Goal: Book appointment/travel/reservation

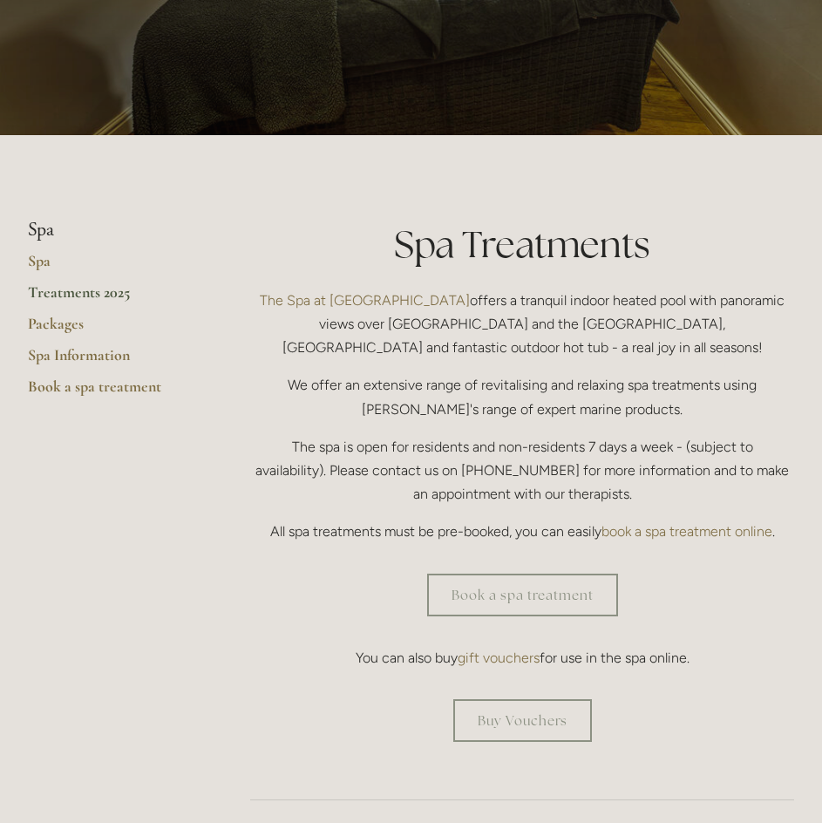
scroll to position [262, 0]
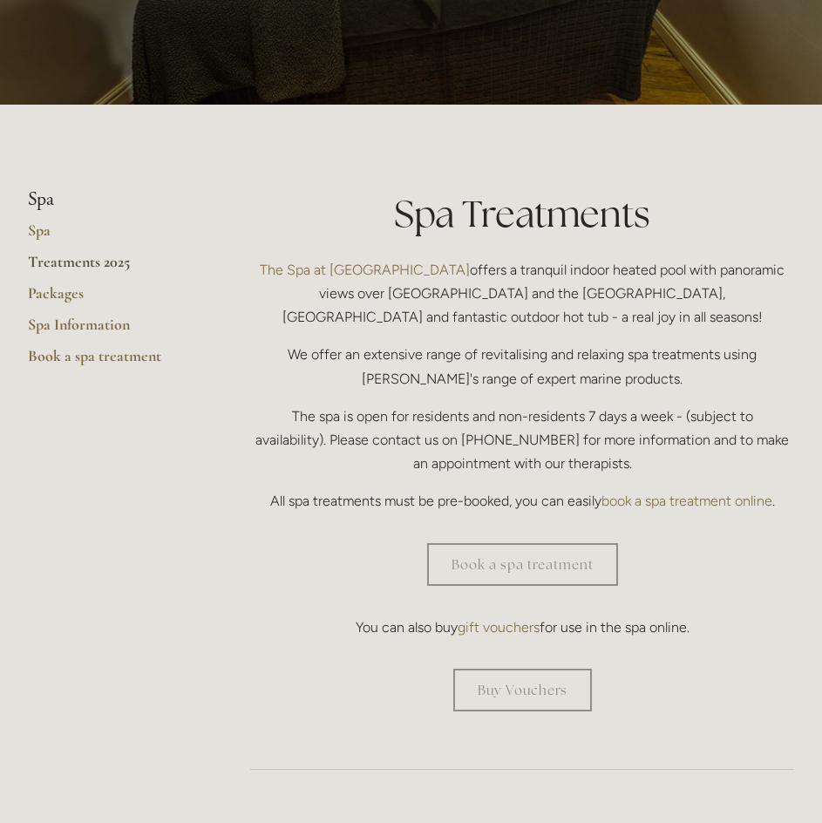
click at [99, 266] on link "Treatments 2025" at bounding box center [111, 267] width 167 height 31
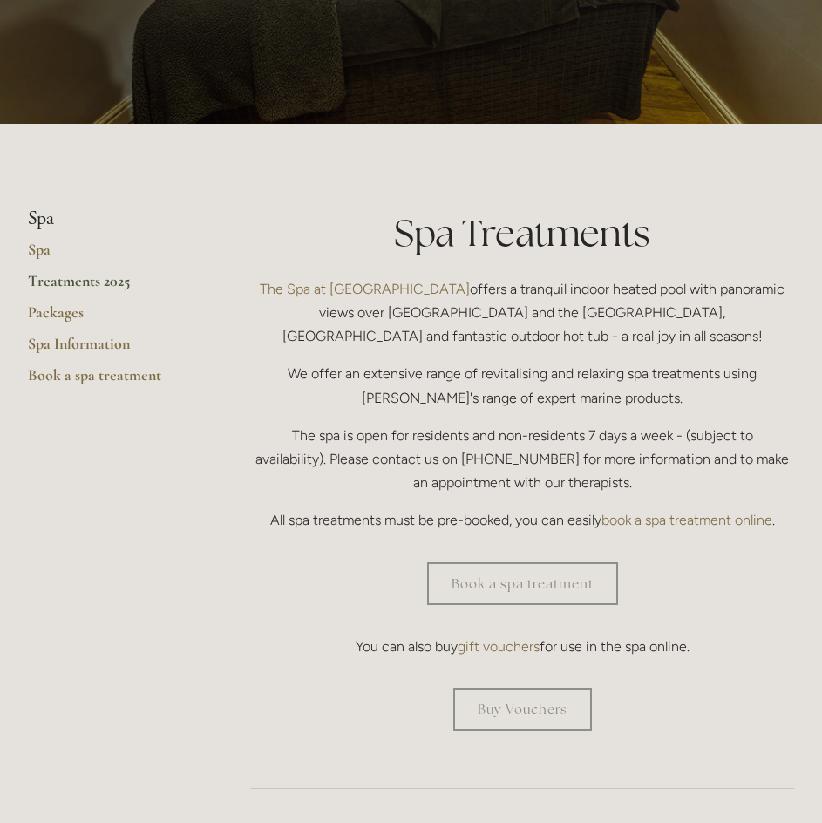
scroll to position [87, 0]
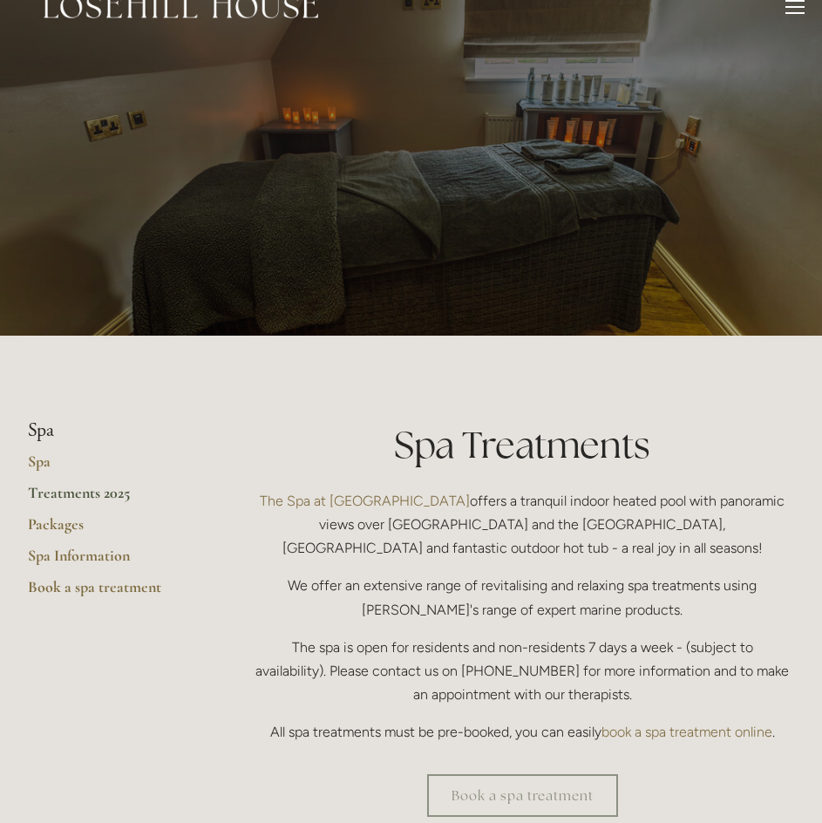
scroll to position [0, 0]
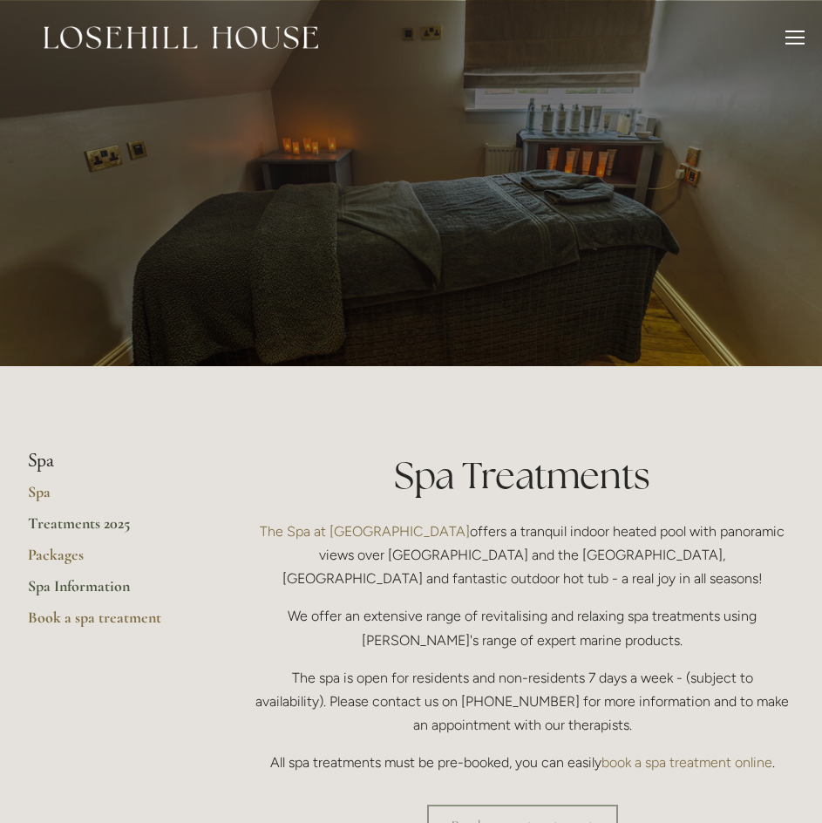
click at [108, 596] on link "Spa Information" at bounding box center [111, 591] width 167 height 31
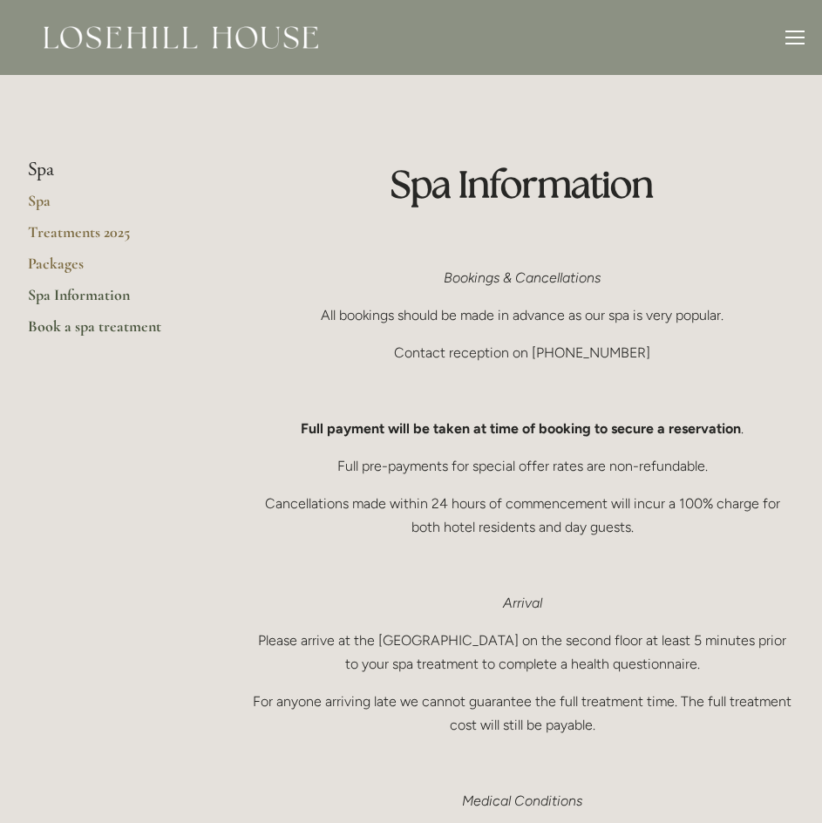
click at [94, 331] on link "Book a spa treatment" at bounding box center [111, 332] width 167 height 31
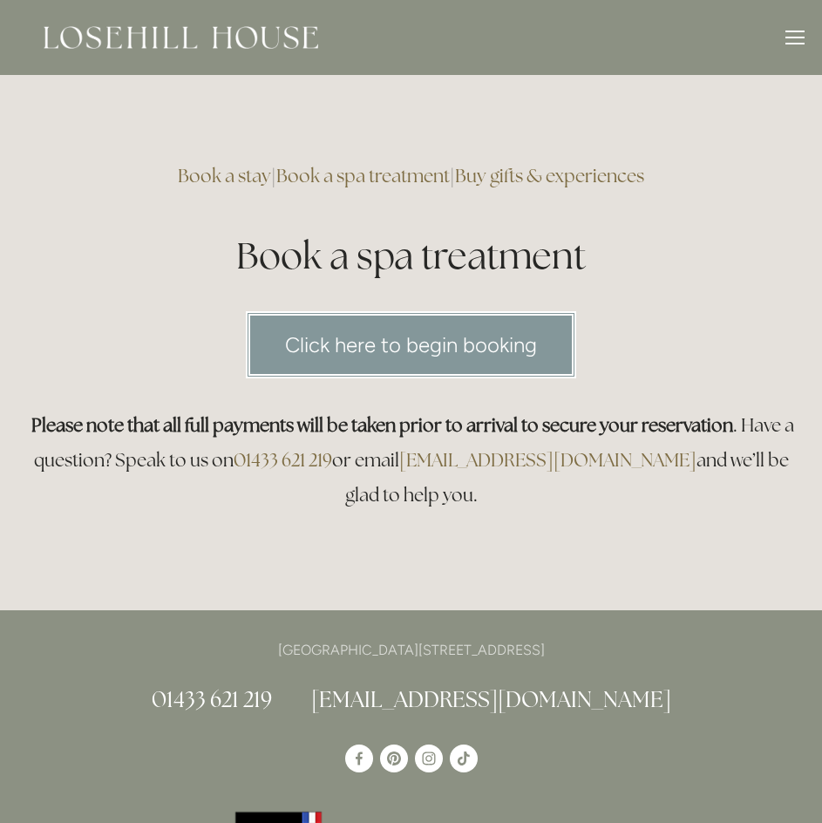
click at [352, 171] on link "Book a spa treatment" at bounding box center [363, 176] width 174 height 24
click at [547, 179] on link "Buy gifts & experiences" at bounding box center [549, 176] width 189 height 24
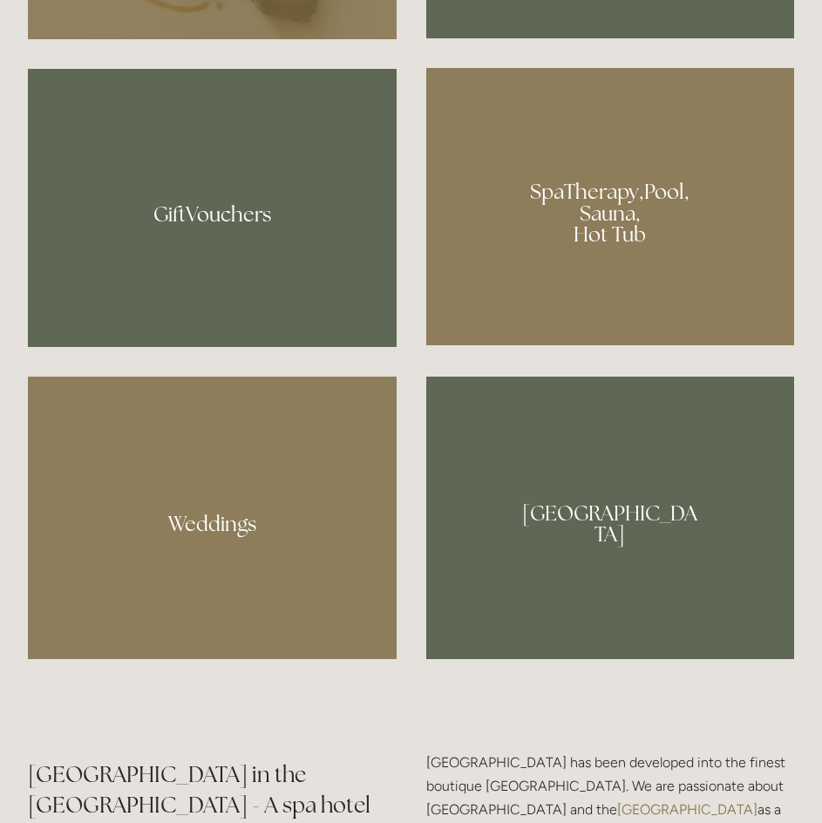
scroll to position [1483, 0]
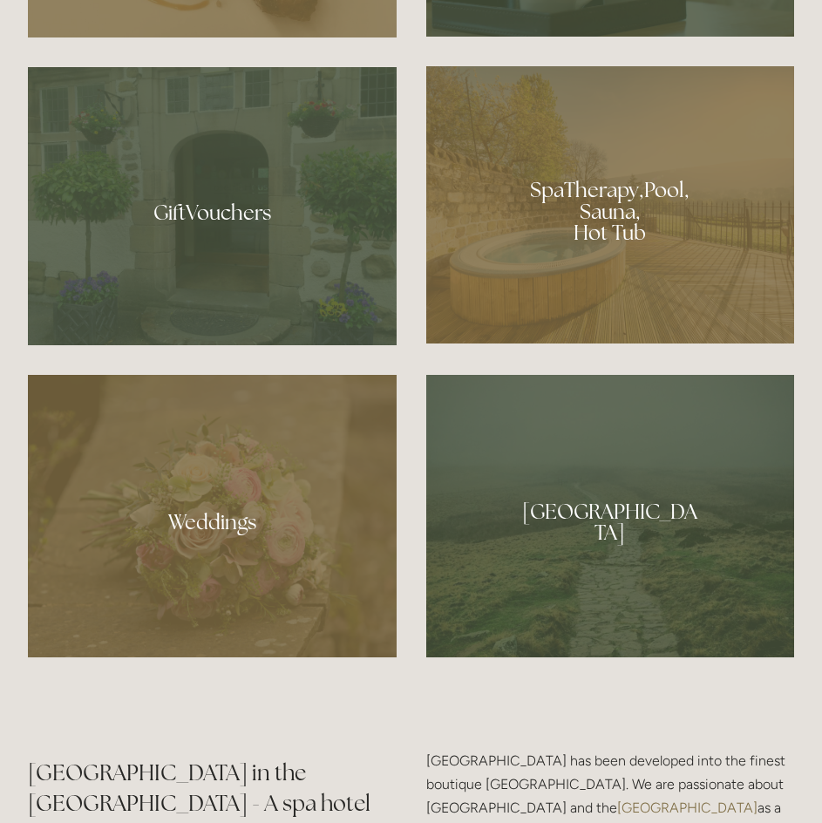
click at [593, 208] on div at bounding box center [610, 204] width 369 height 277
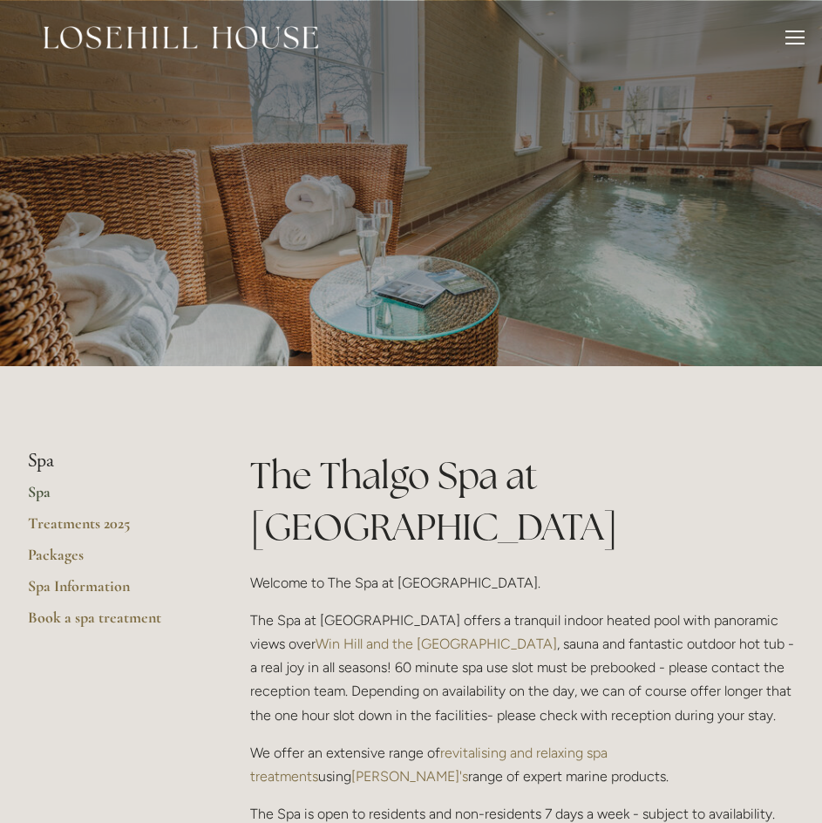
click at [39, 486] on link "Spa" at bounding box center [111, 497] width 167 height 31
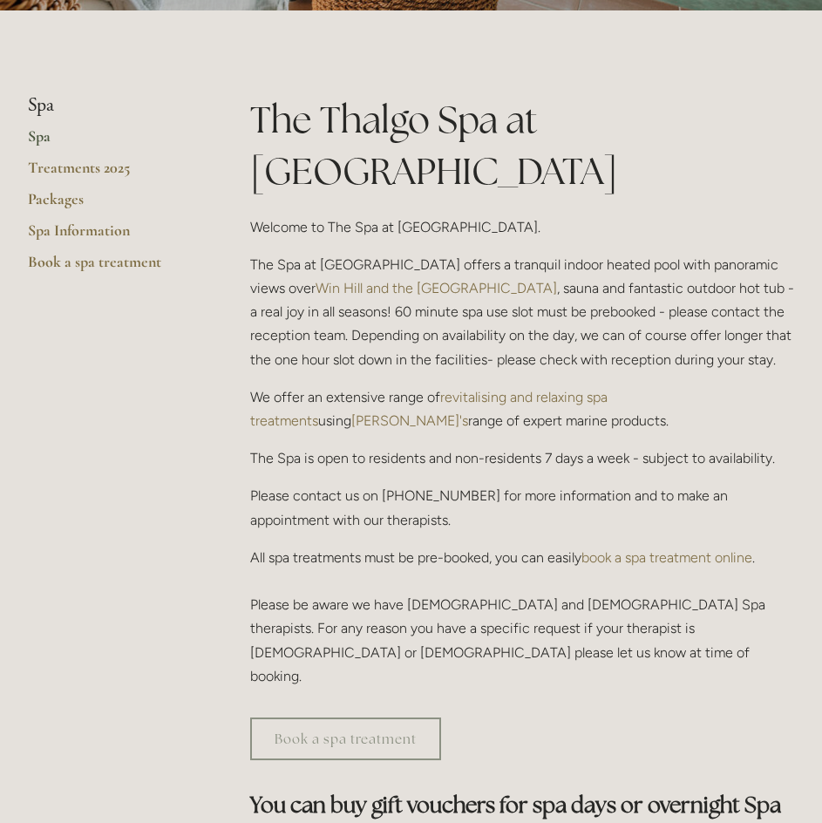
scroll to position [174, 0]
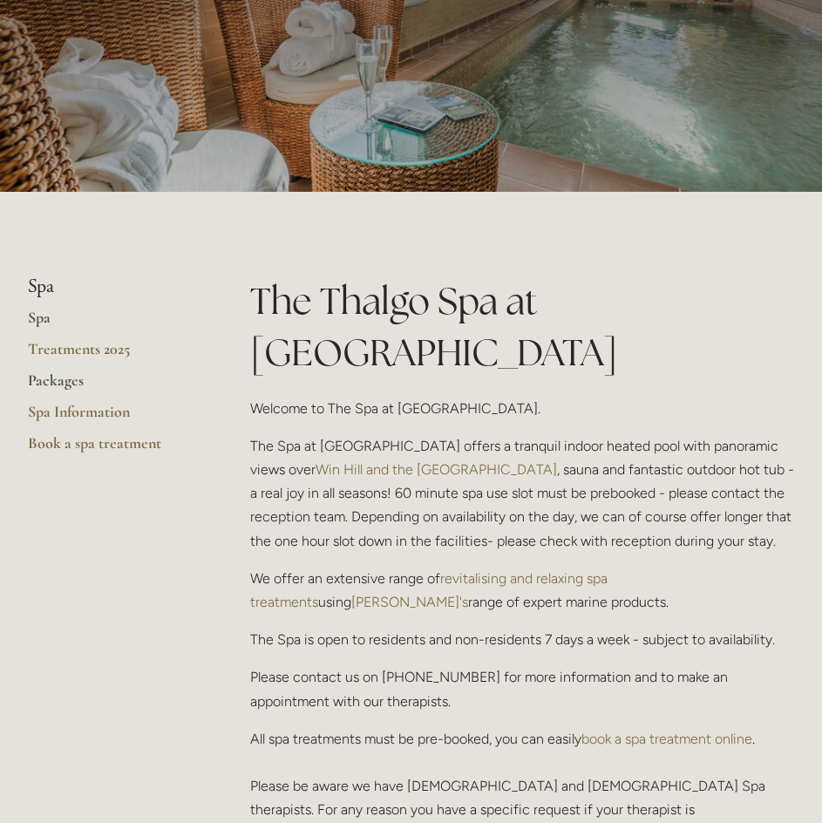
click at [68, 380] on link "Packages" at bounding box center [111, 386] width 167 height 31
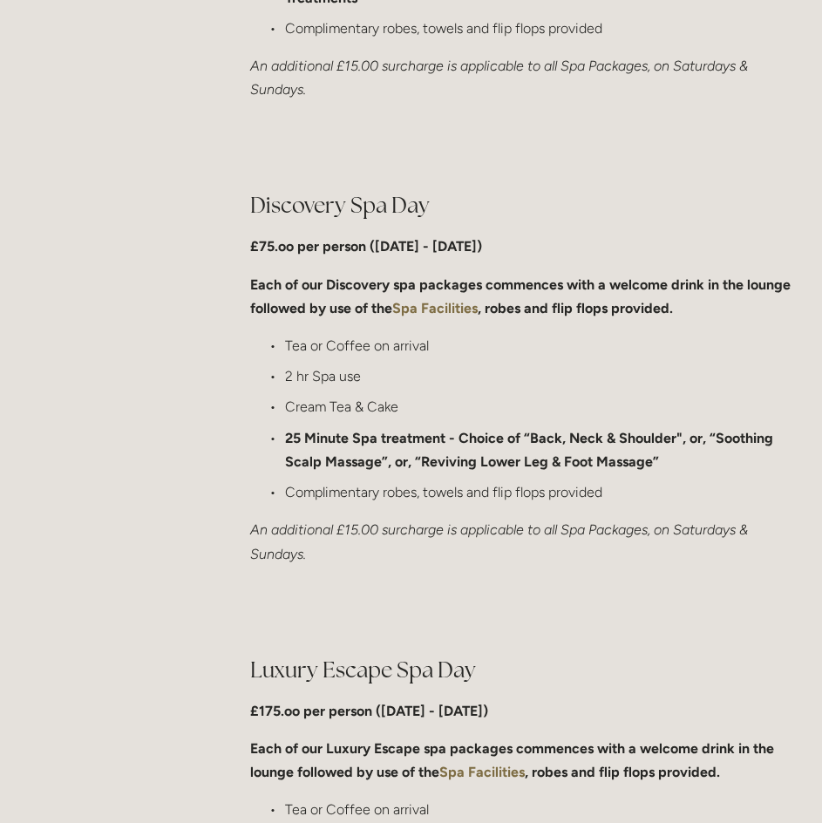
scroll to position [1308, 0]
